Goal: Task Accomplishment & Management: Complete application form

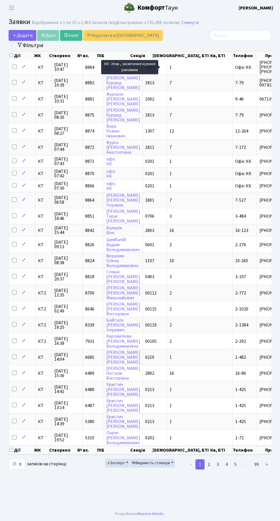
select select "25"
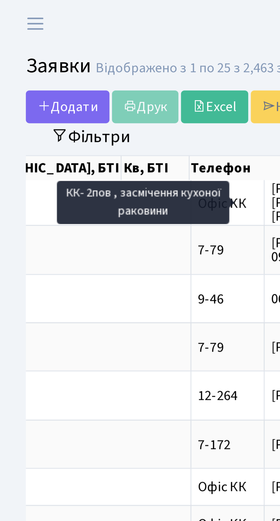
scroll to position [0, 173]
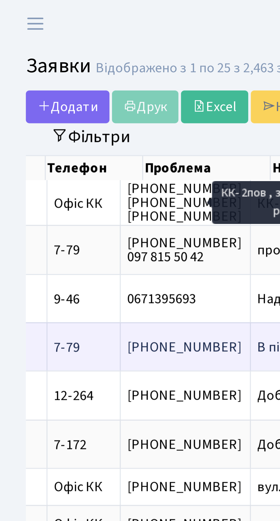
click at [85, 113] on span "В підьїзді прот[...]" at bounding box center [103, 115] width 37 height 6
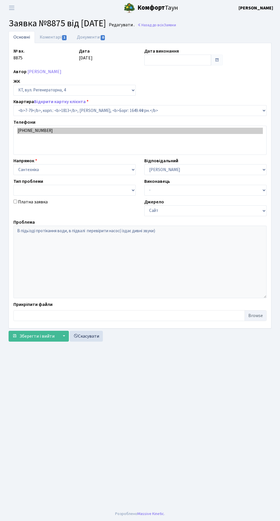
select select "5080"
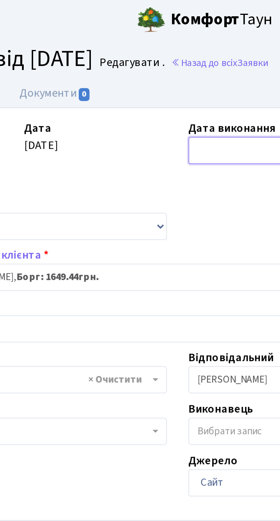
click at [157, 56] on input "text" at bounding box center [177, 60] width 67 height 11
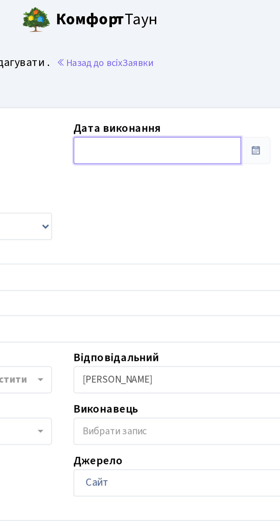
click at [165, 59] on input "text" at bounding box center [177, 60] width 67 height 11
click at [220, 59] on span at bounding box center [217, 60] width 12 height 11
click at [173, 57] on input "text" at bounding box center [177, 60] width 67 height 11
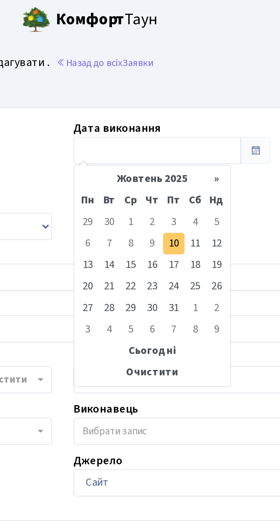
click at [186, 97] on td "10" at bounding box center [184, 97] width 9 height 9
type input "[DATE]"
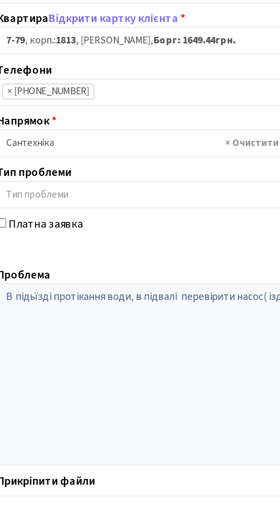
click at [39, 317] on span "Зберегти і вийти" at bounding box center [36, 318] width 35 height 6
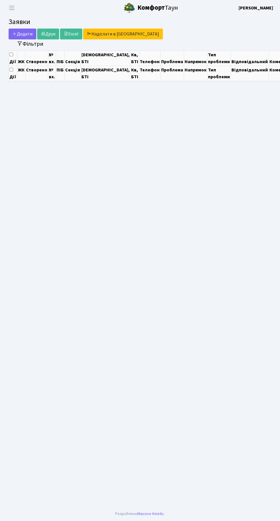
select select "25"
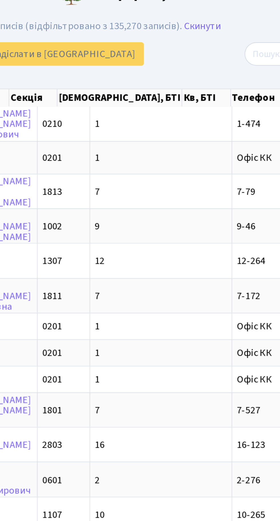
scroll to position [0, 29]
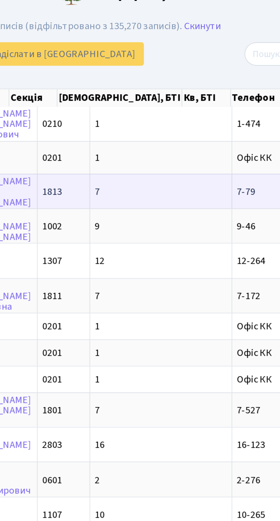
click at [204, 97] on td "7-79" at bounding box center [216, 99] width 24 height 16
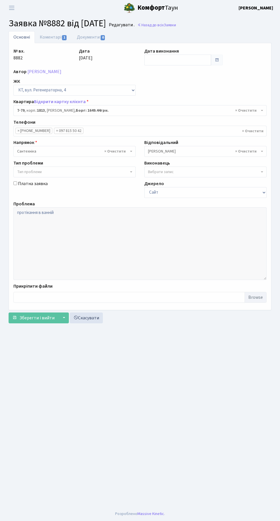
select select "5080"
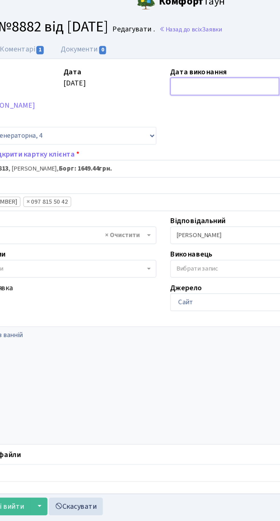
click at [159, 61] on input "text" at bounding box center [177, 60] width 67 height 11
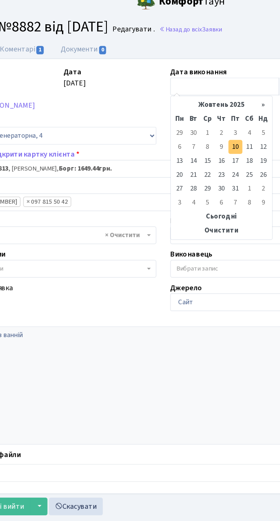
click at [184, 97] on td "10" at bounding box center [184, 97] width 9 height 9
type input "[DATE]"
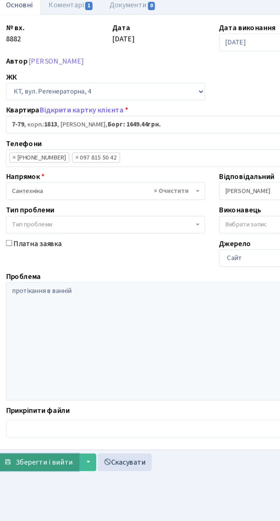
click at [39, 316] on span "Зберегти і вийти" at bounding box center [36, 318] width 35 height 6
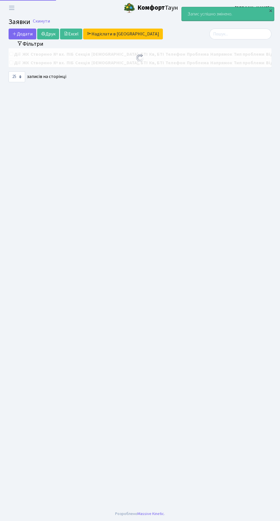
select select "25"
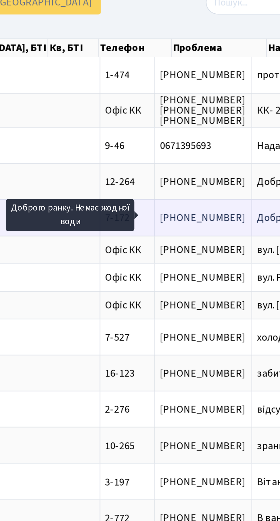
click at [230, 131] on td "Доброго ранку.[...]" at bounding box center [256, 131] width 53 height 16
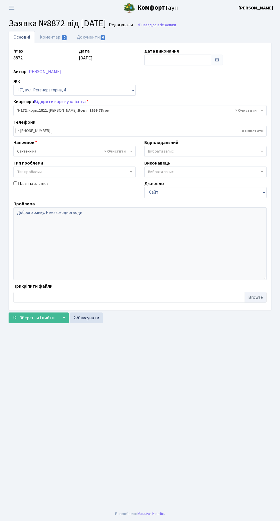
select select "5013"
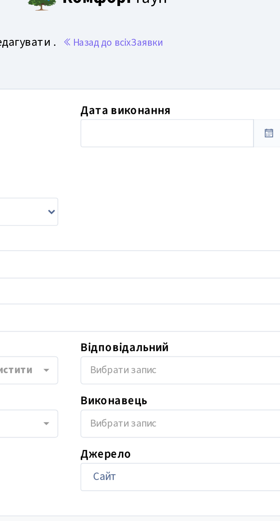
scroll to position [0, 0]
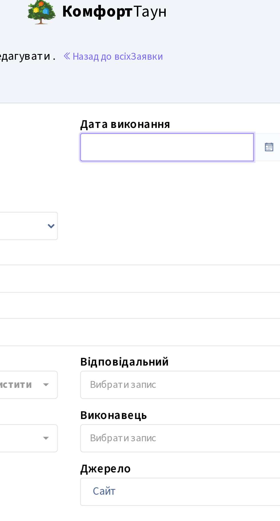
click at [160, 56] on input "text" at bounding box center [177, 60] width 67 height 11
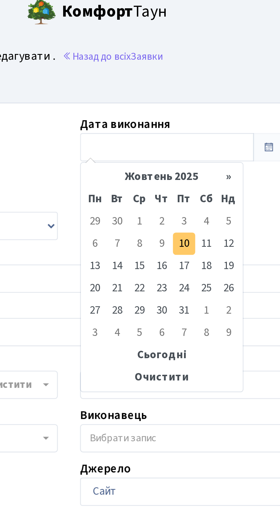
click at [186, 96] on td "10" at bounding box center [184, 97] width 9 height 9
type input "[DATE]"
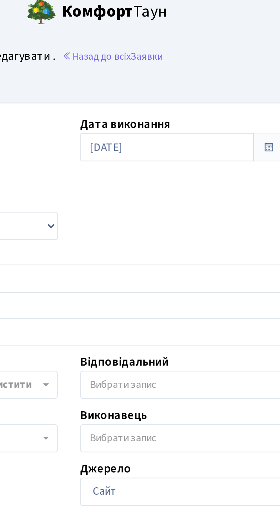
scroll to position [0, 0]
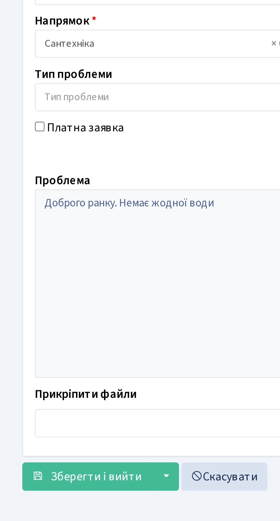
click at [37, 345] on main "Admin Заявки Редагувати Заявка №8872 від [DATE] Редагувати . Назад до всіх Заяв…" at bounding box center [140, 261] width 280 height 491
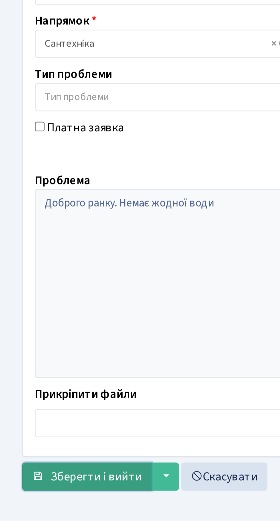
click at [39, 318] on span "Зберегти і вийти" at bounding box center [36, 318] width 35 height 6
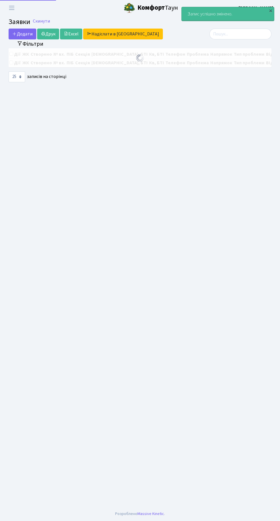
select select "25"
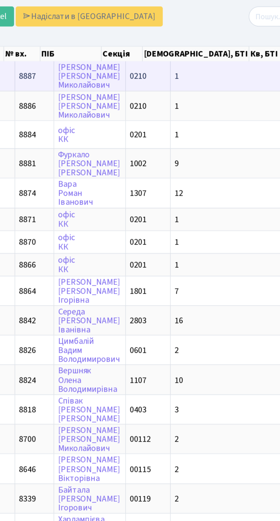
click at [179, 67] on td "1" at bounding box center [200, 68] width 66 height 16
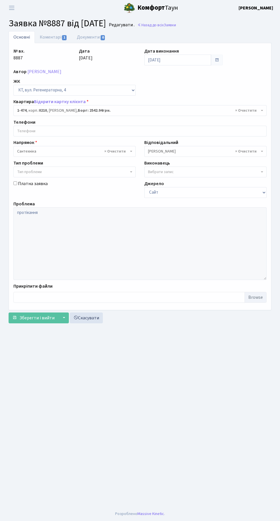
select select "393"
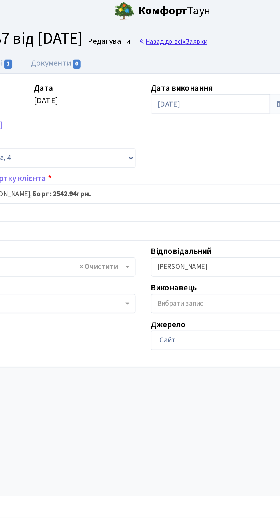
click at [175, 27] on link "Назад до всіх Заявки" at bounding box center [156, 24] width 39 height 5
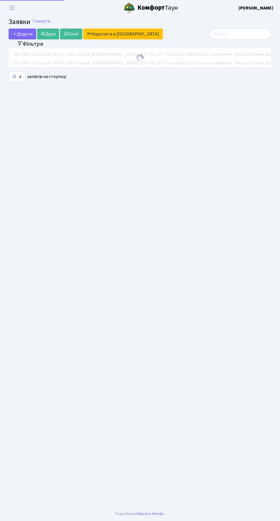
select select "25"
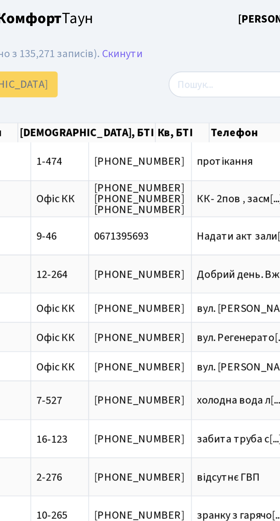
scroll to position [0, 81]
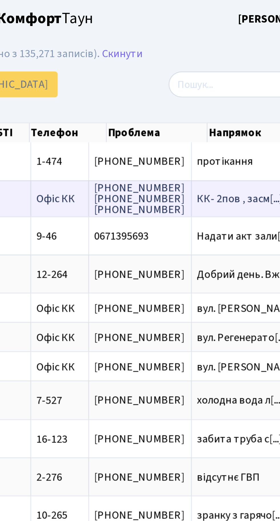
click at [221, 83] on span "КК- 2пов , засм[...]" at bounding box center [239, 83] width 36 height 6
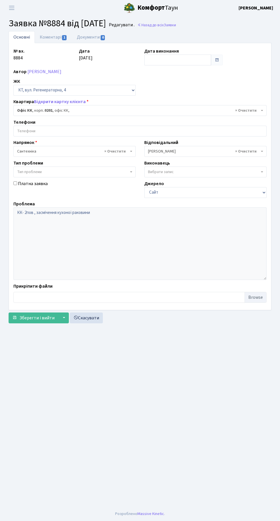
select select "4"
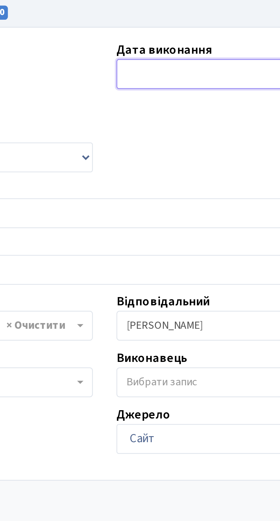
click at [161, 58] on input "text" at bounding box center [177, 60] width 67 height 11
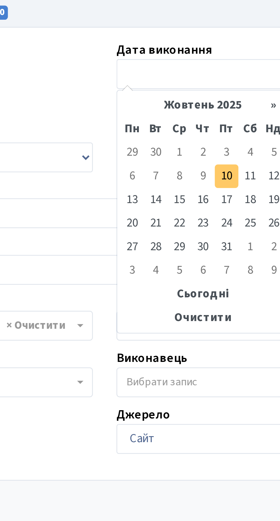
click at [185, 98] on td "10" at bounding box center [184, 97] width 9 height 9
type input "[DATE]"
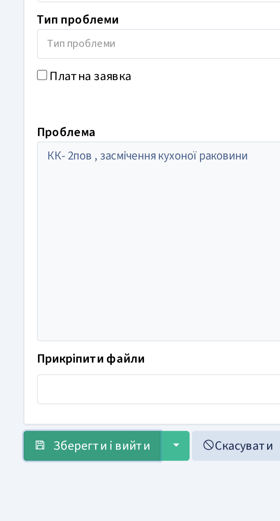
click at [38, 317] on span "Зберегти і вийти" at bounding box center [36, 318] width 35 height 6
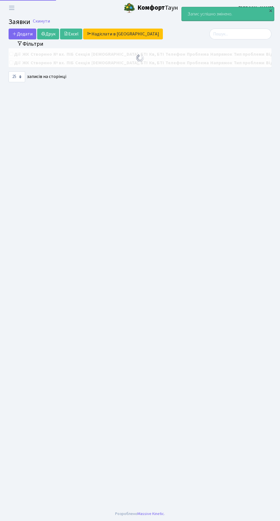
select select "25"
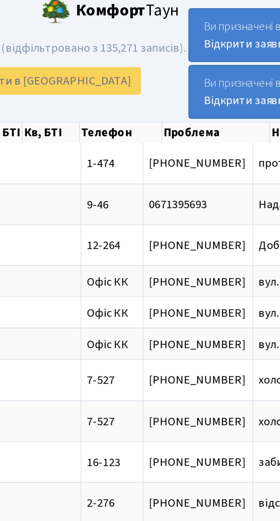
scroll to position [0, 94]
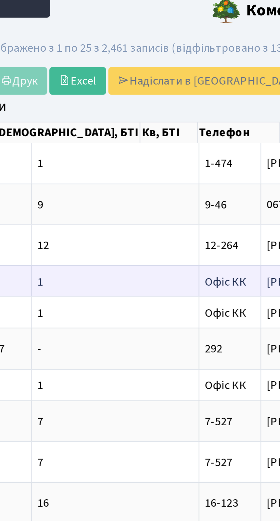
click at [121, 114] on span "Офіс КК" at bounding box center [129, 114] width 16 height 6
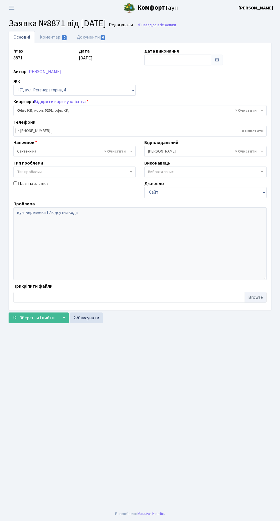
select select "4"
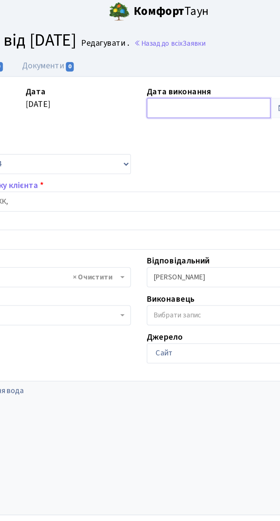
click at [161, 55] on input "text" at bounding box center [177, 60] width 67 height 11
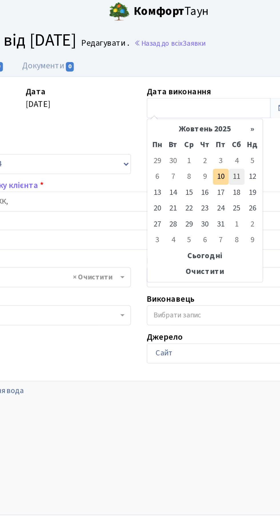
click at [191, 96] on td "11" at bounding box center [193, 97] width 9 height 9
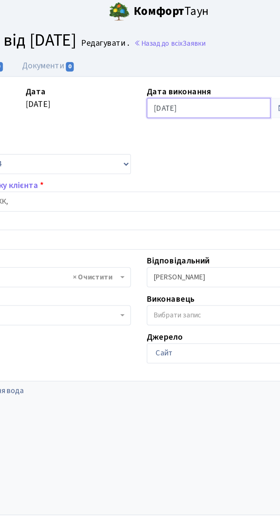
click at [177, 59] on input "11.10.2025" at bounding box center [177, 60] width 67 height 11
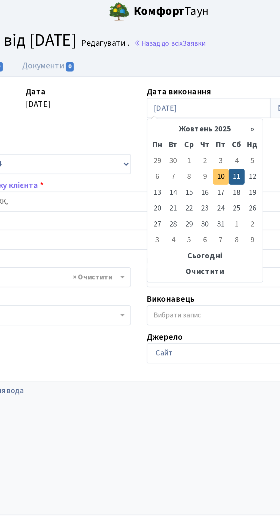
click at [185, 97] on td "10" at bounding box center [184, 97] width 9 height 9
type input "[DATE]"
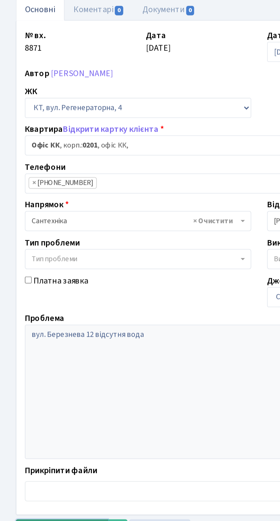
click at [39, 315] on span "Зберегти і вийти" at bounding box center [36, 318] width 35 height 6
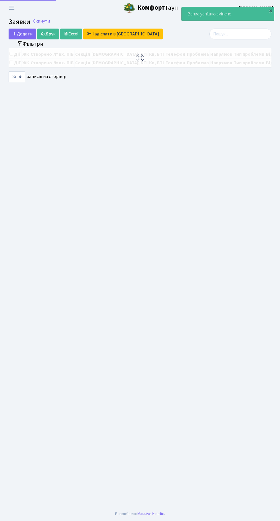
select select "25"
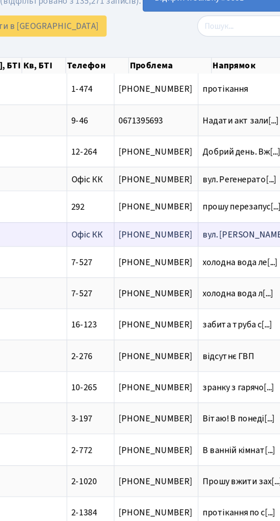
click at [212, 141] on span "вул. Березнева[...]" at bounding box center [236, 142] width 48 height 6
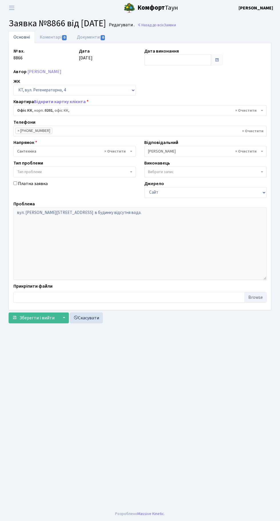
select select "4"
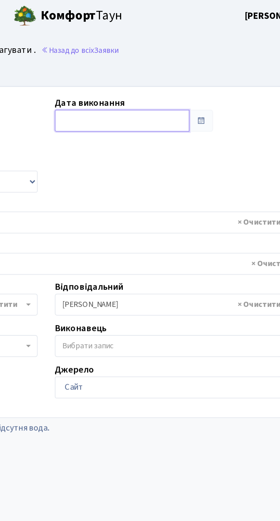
click at [166, 57] on input "text" at bounding box center [177, 60] width 67 height 11
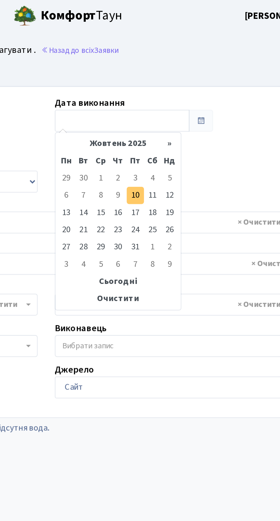
click at [186, 98] on td "10" at bounding box center [184, 97] width 9 height 9
type input "[DATE]"
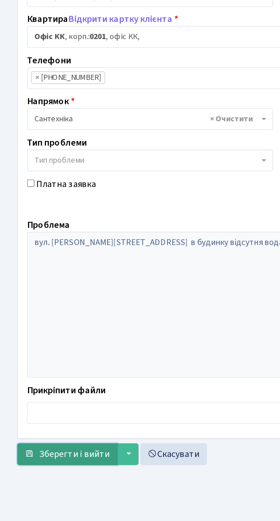
click at [36, 319] on span "Зберегти і вийти" at bounding box center [36, 318] width 35 height 6
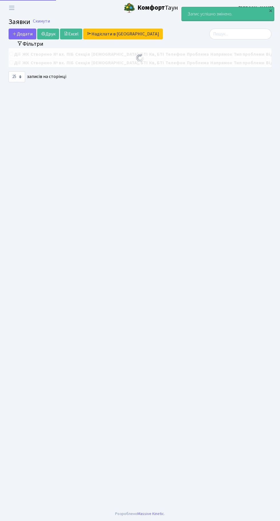
select select "25"
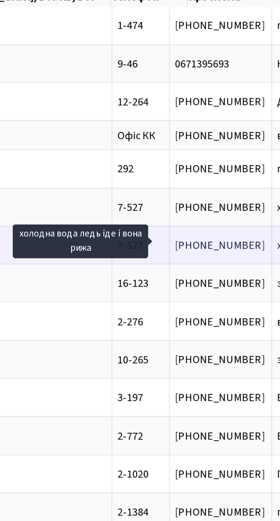
click at [228, 157] on span "холодна вода л[...]" at bounding box center [246, 160] width 37 height 6
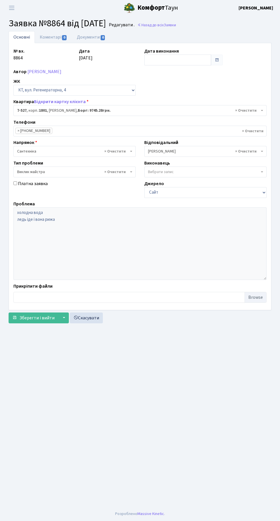
select select "4610"
select select "29"
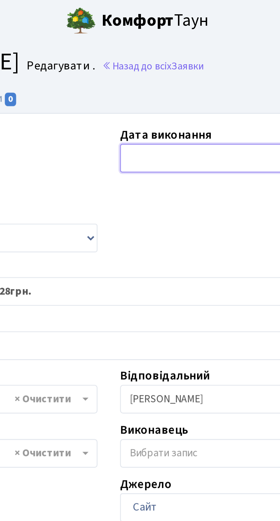
click at [162, 56] on input "text" at bounding box center [177, 60] width 67 height 11
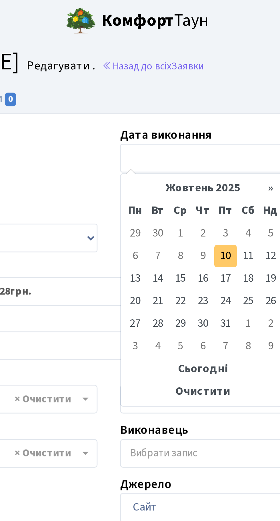
click at [185, 97] on td "10" at bounding box center [184, 97] width 9 height 9
type input "[DATE]"
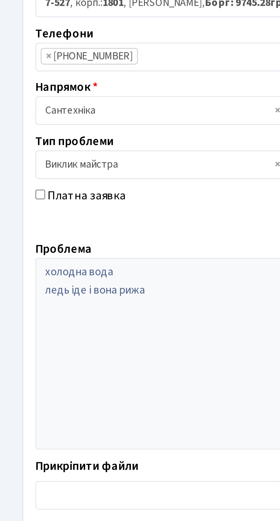
click at [29, 318] on span "Зберегти і вийти" at bounding box center [36, 318] width 35 height 6
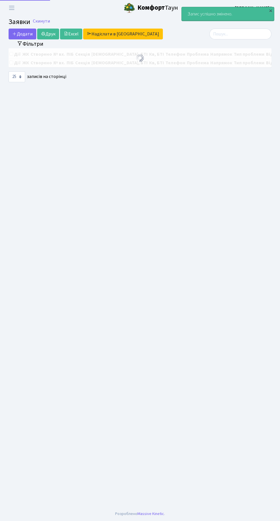
select select "25"
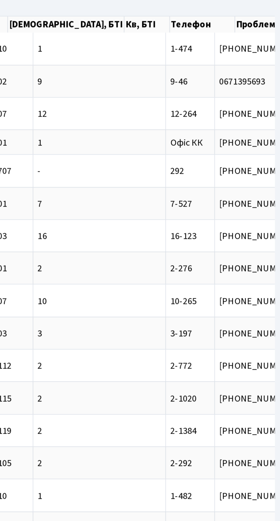
scroll to position [0, 15]
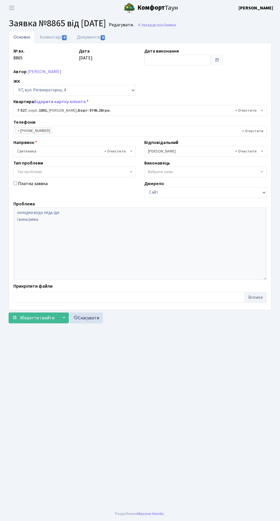
select select "4610"
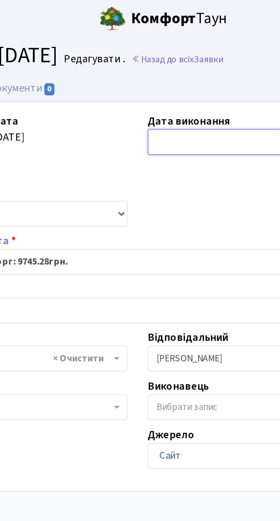
click at [161, 55] on input "text" at bounding box center [177, 60] width 67 height 11
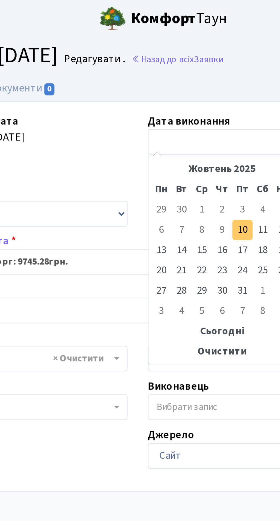
click at [184, 98] on td "10" at bounding box center [184, 97] width 9 height 9
type input "[DATE]"
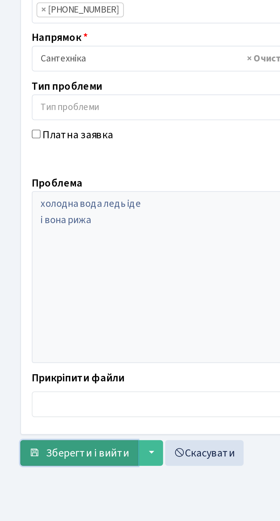
click at [35, 318] on span "Зберегти і вийти" at bounding box center [36, 318] width 35 height 6
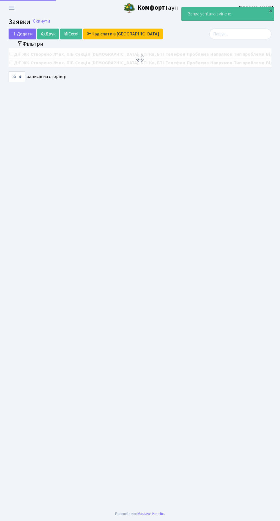
select select "25"
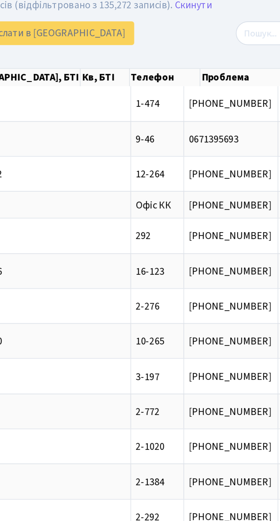
scroll to position [0, 72]
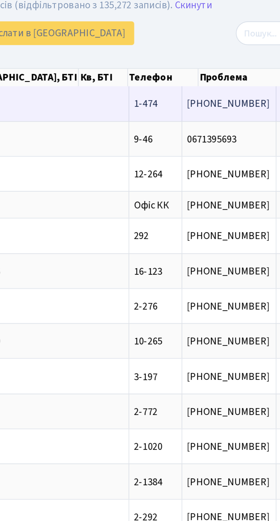
click at [163, 66] on span "1-474" at bounding box center [168, 68] width 11 height 6
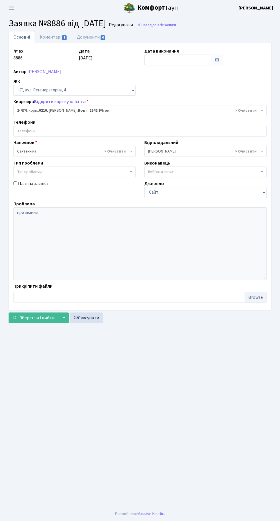
select select "393"
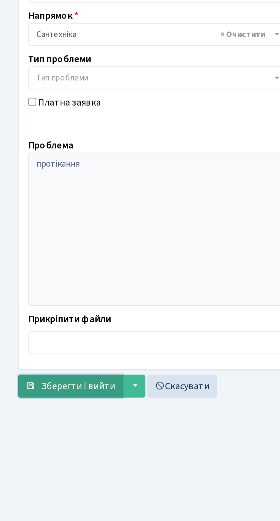
click at [39, 316] on span "Зберегти і вийти" at bounding box center [36, 318] width 35 height 6
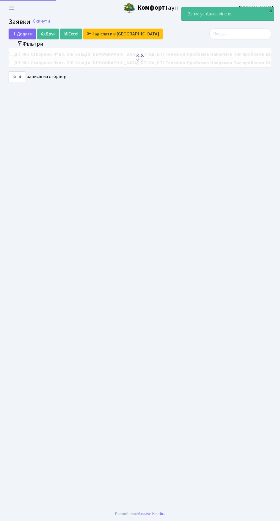
select select "25"
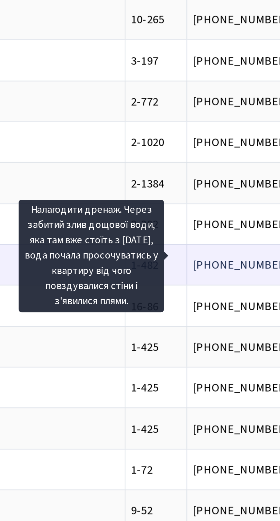
scroll to position [0, 62]
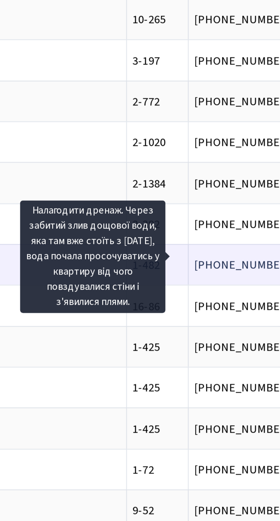
click at [241, 270] on span "Налагодити дрен[...]" at bounding box center [261, 273] width 41 height 6
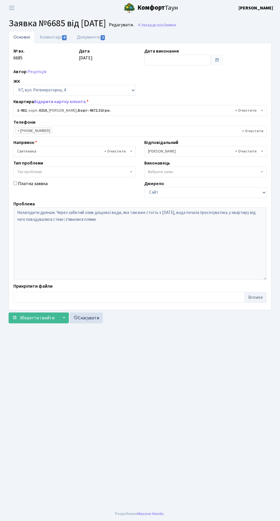
select select "400"
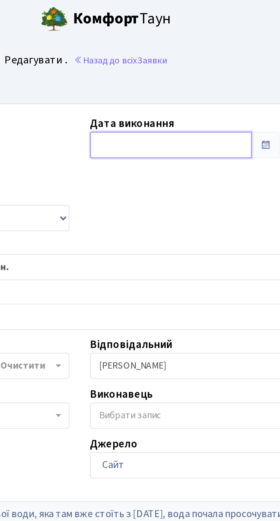
click at [160, 59] on input "text" at bounding box center [177, 60] width 67 height 11
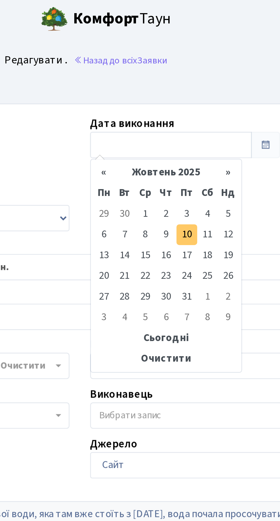
click at [185, 98] on td "10" at bounding box center [184, 97] width 9 height 9
type input "[DATE]"
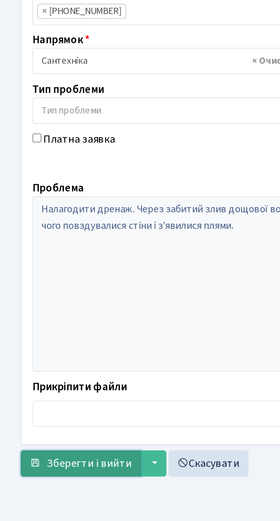
click at [29, 321] on button "Зберегти і вийти" at bounding box center [34, 318] width 50 height 11
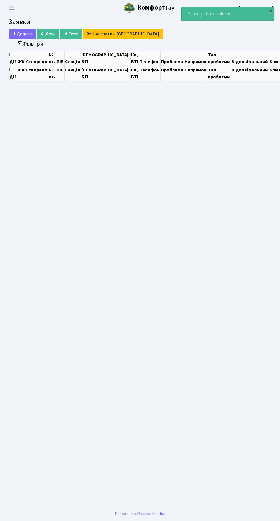
select select "25"
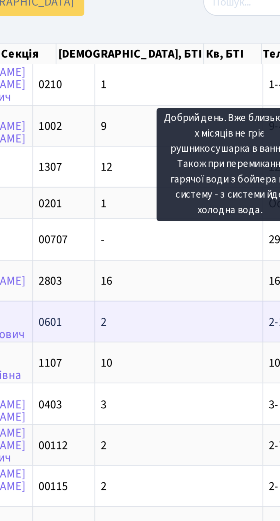
click at [235, 159] on span "2-276" at bounding box center [240, 160] width 11 height 6
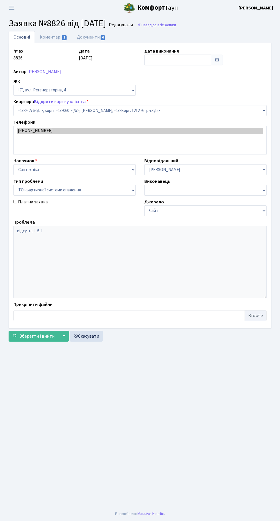
select select "1290"
select select "14"
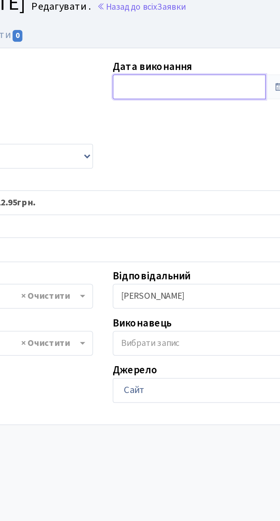
click at [161, 61] on input "text" at bounding box center [177, 60] width 67 height 11
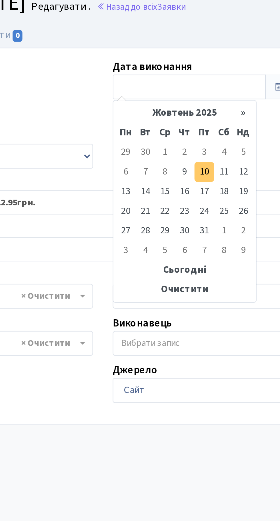
click at [183, 95] on td "10" at bounding box center [184, 97] width 9 height 9
type input "[DATE]"
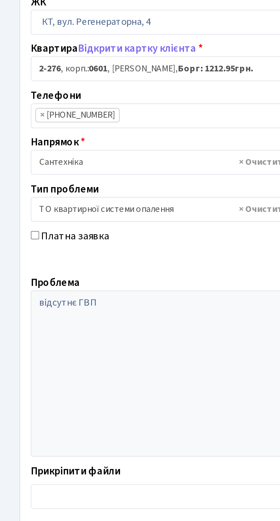
click at [32, 319] on span "Зберегти і вийти" at bounding box center [36, 318] width 35 height 6
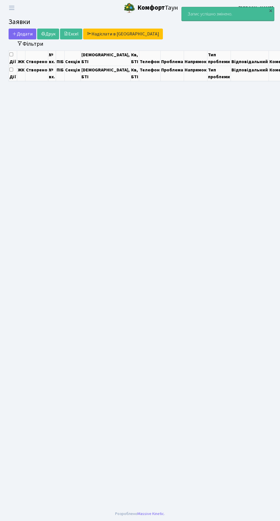
select select "25"
